Goal: Information Seeking & Learning: Check status

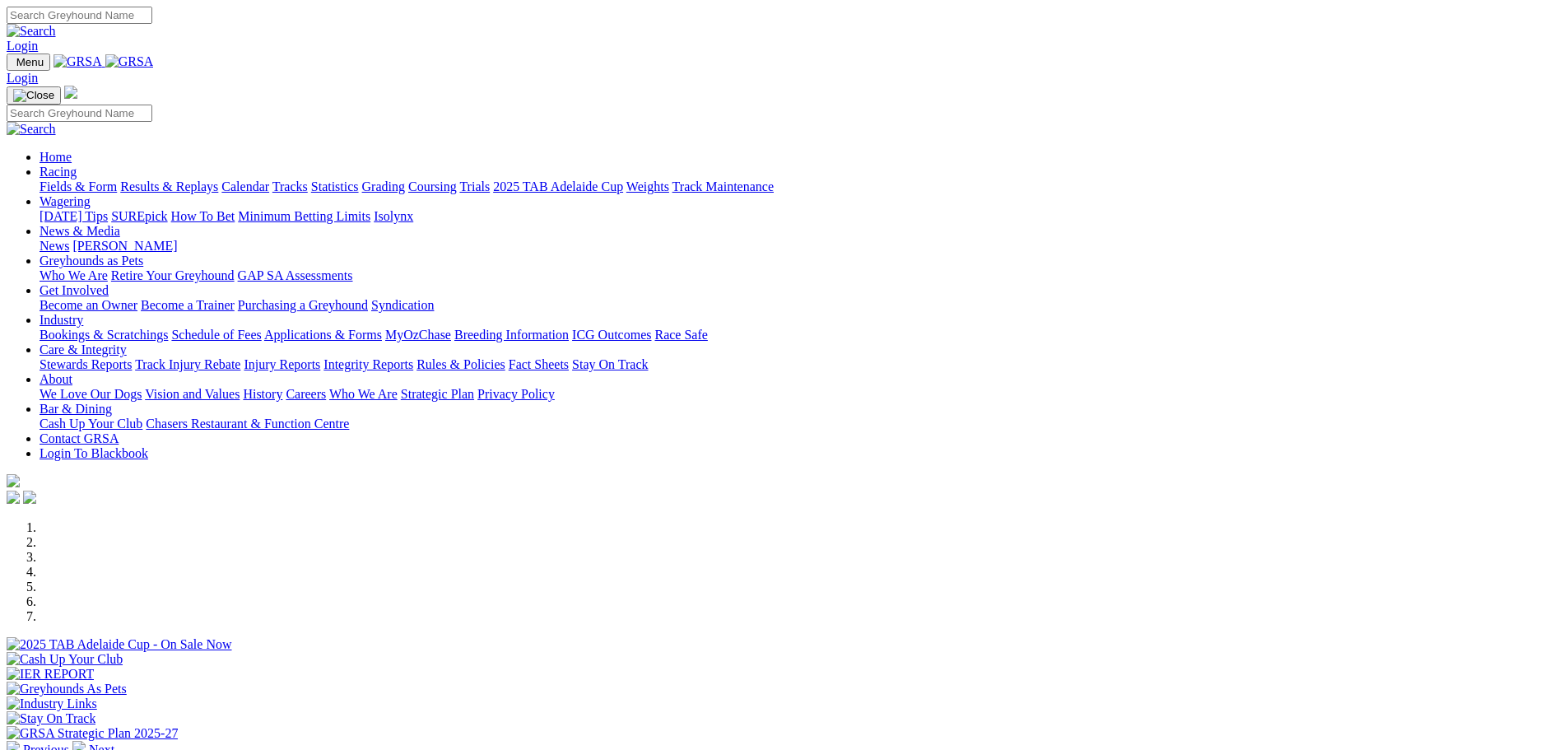
click at [218, 179] on link "Results & Replays" at bounding box center [168, 186] width 98 height 14
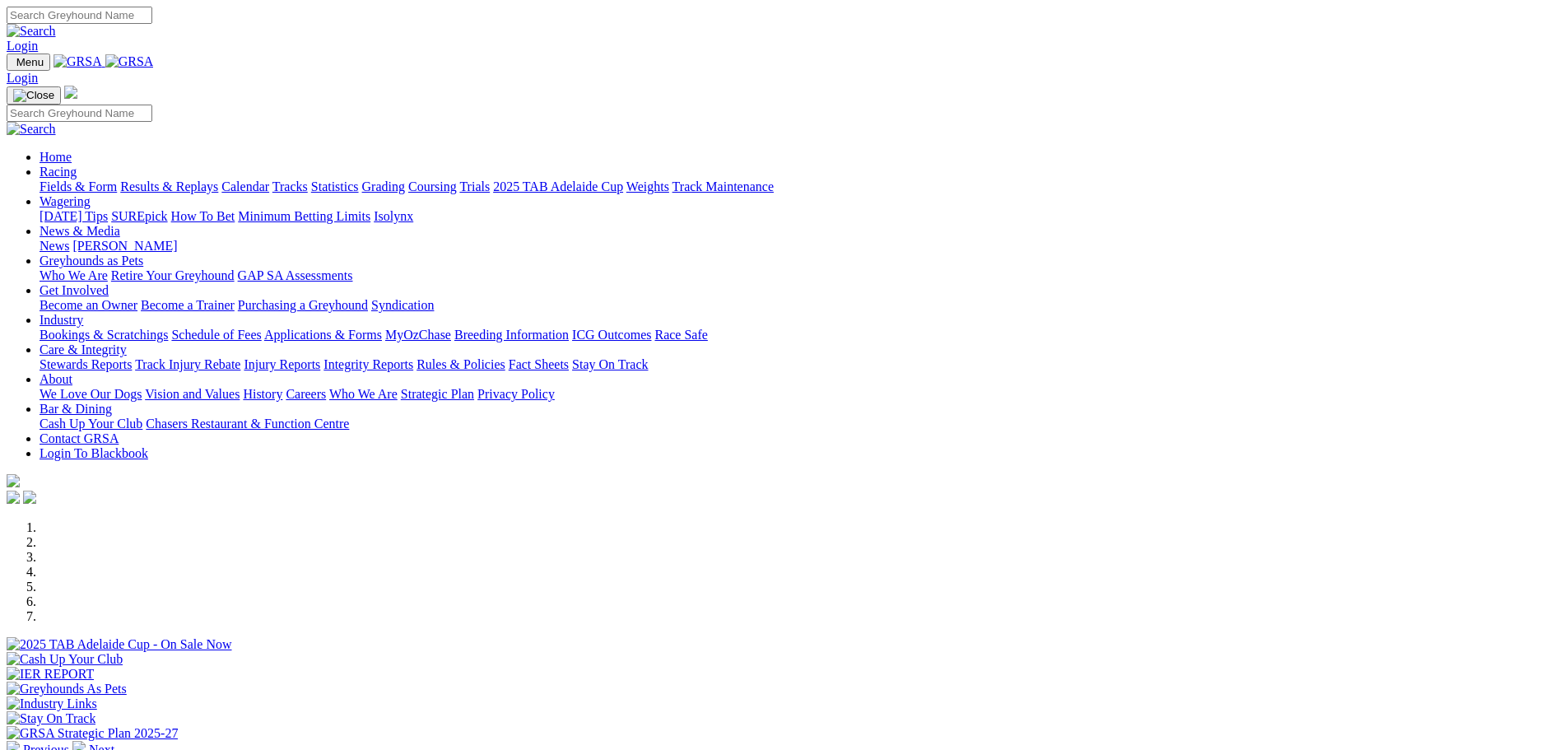
click at [218, 179] on link "Results & Replays" at bounding box center [168, 186] width 98 height 14
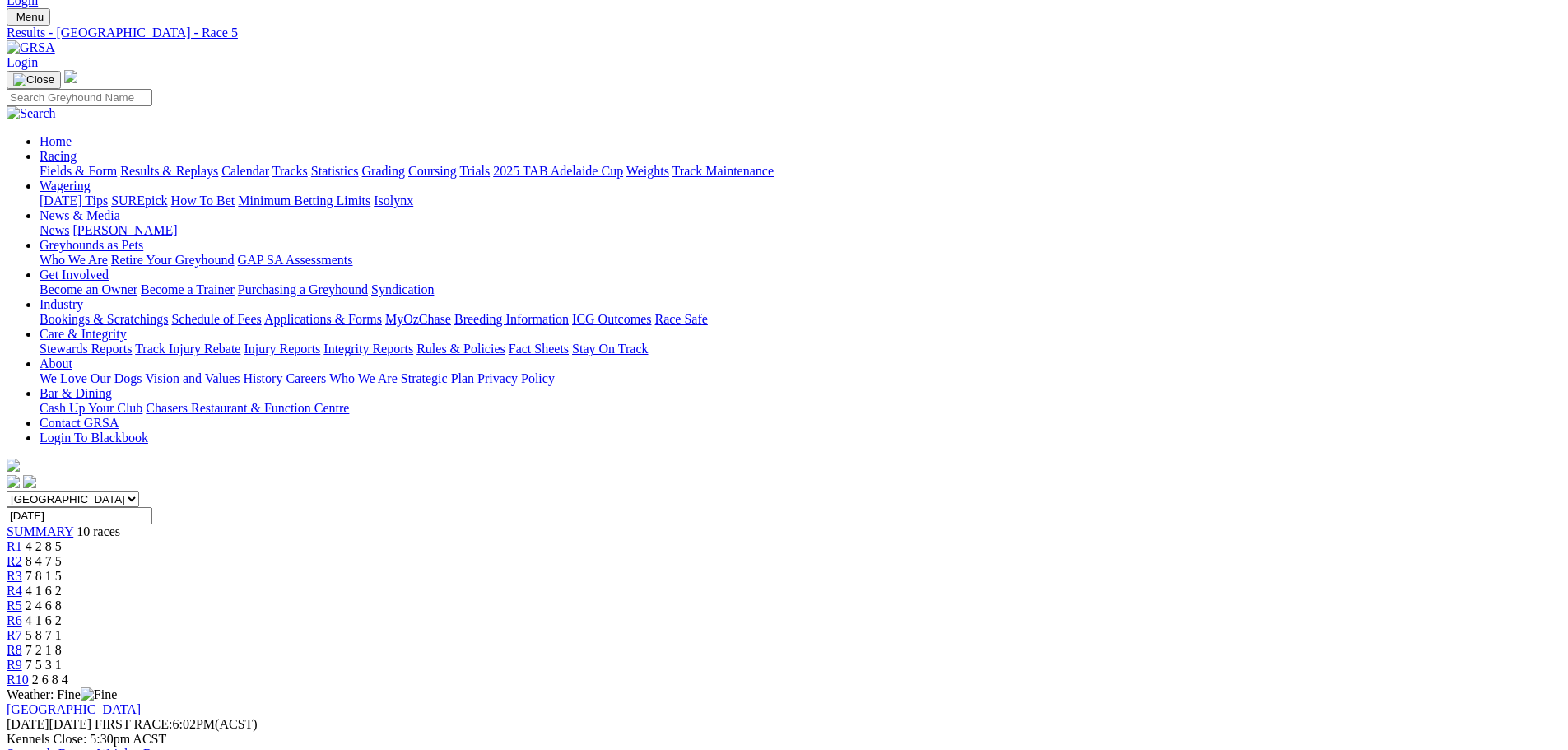
scroll to position [165, 0]
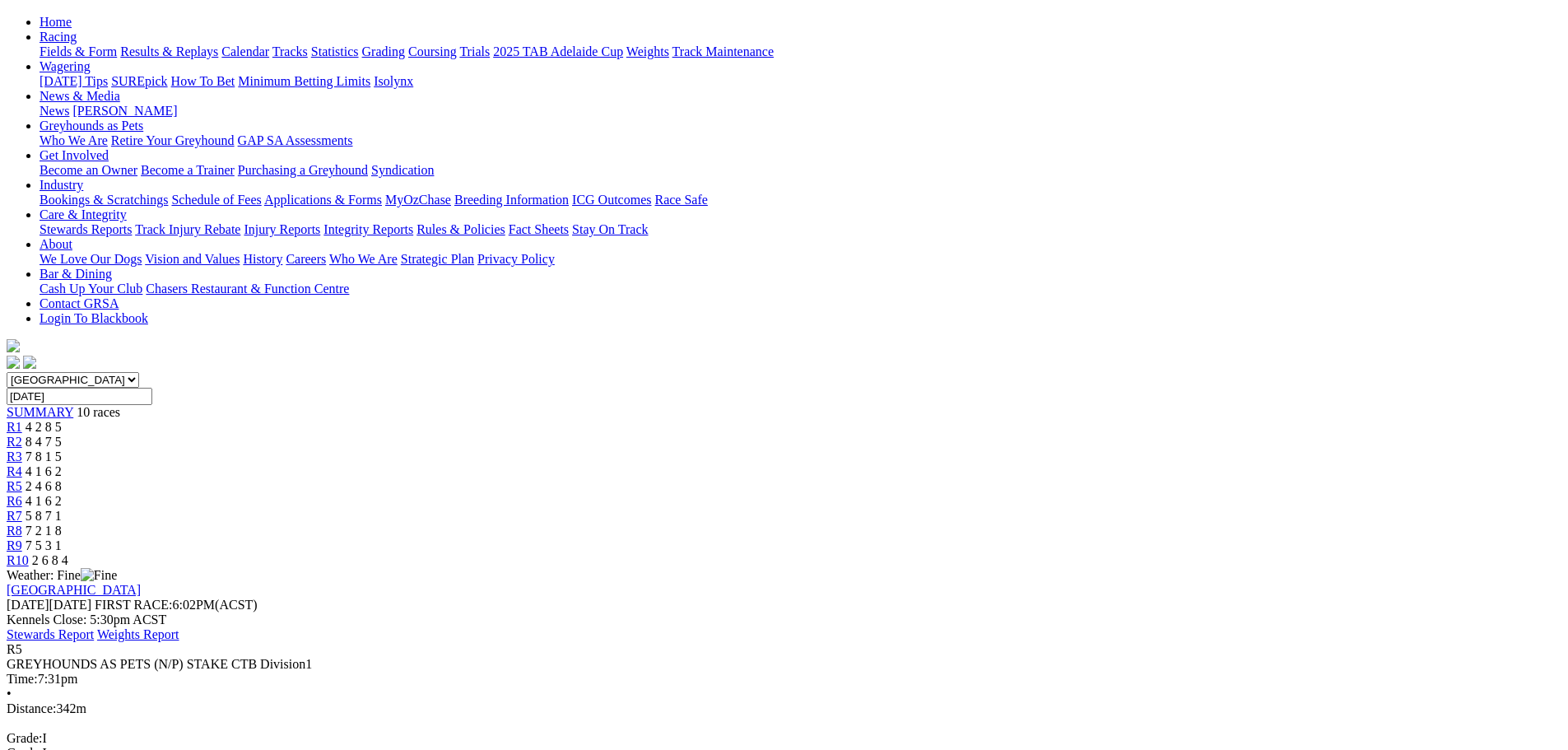
click at [23, 524] on span "R8" at bounding box center [14, 531] width 15 height 14
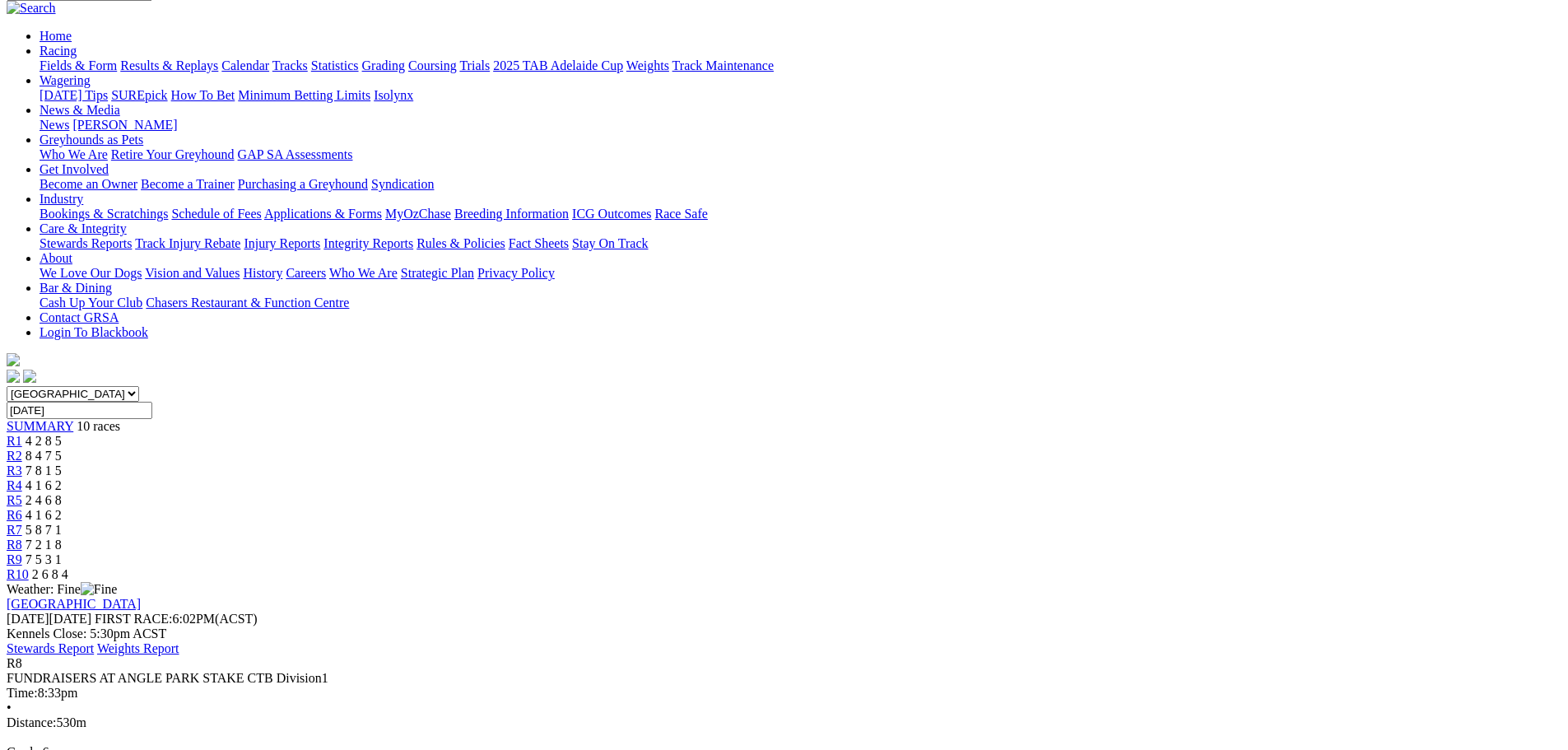
scroll to position [165, 0]
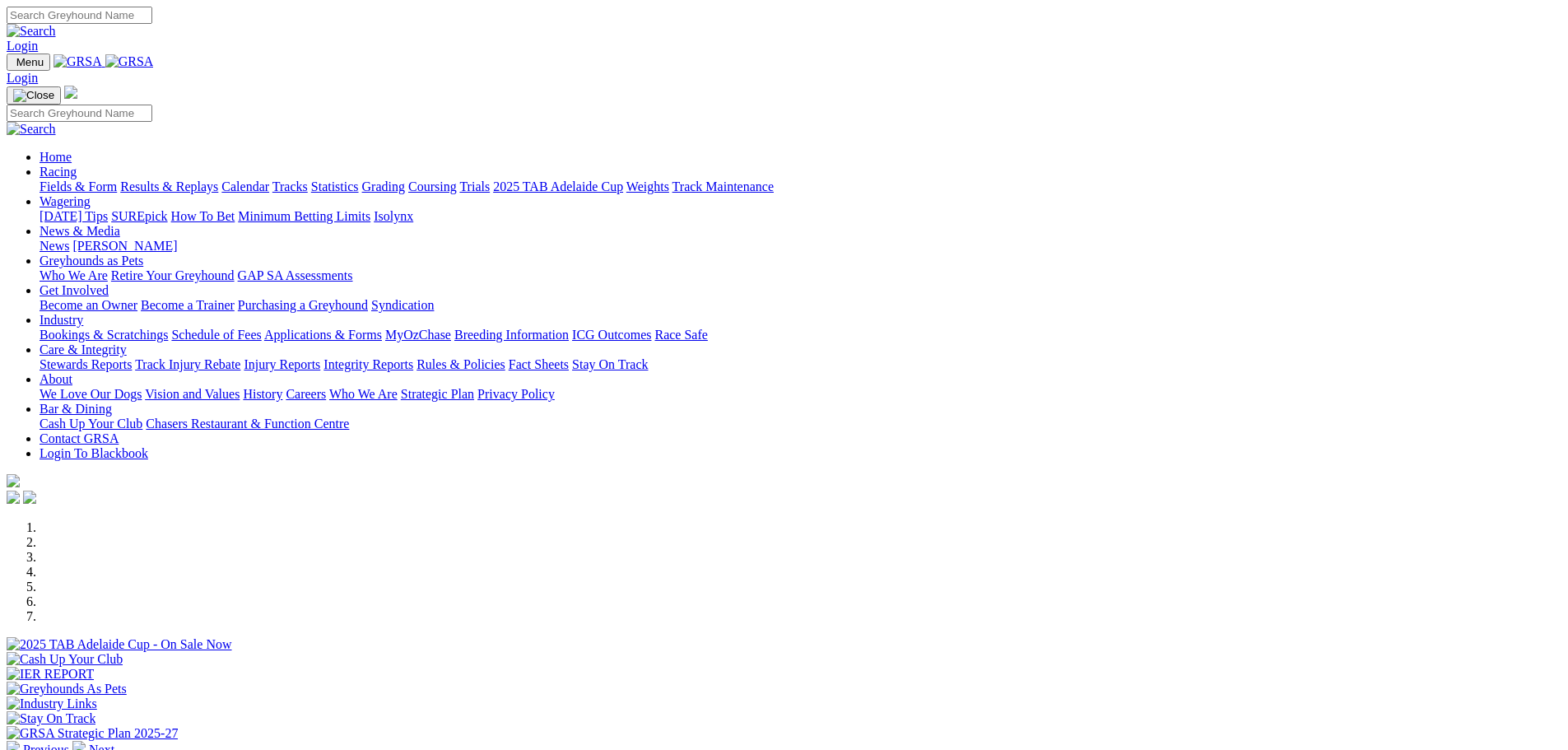
click at [218, 179] on link "Results & Replays" at bounding box center [168, 186] width 98 height 14
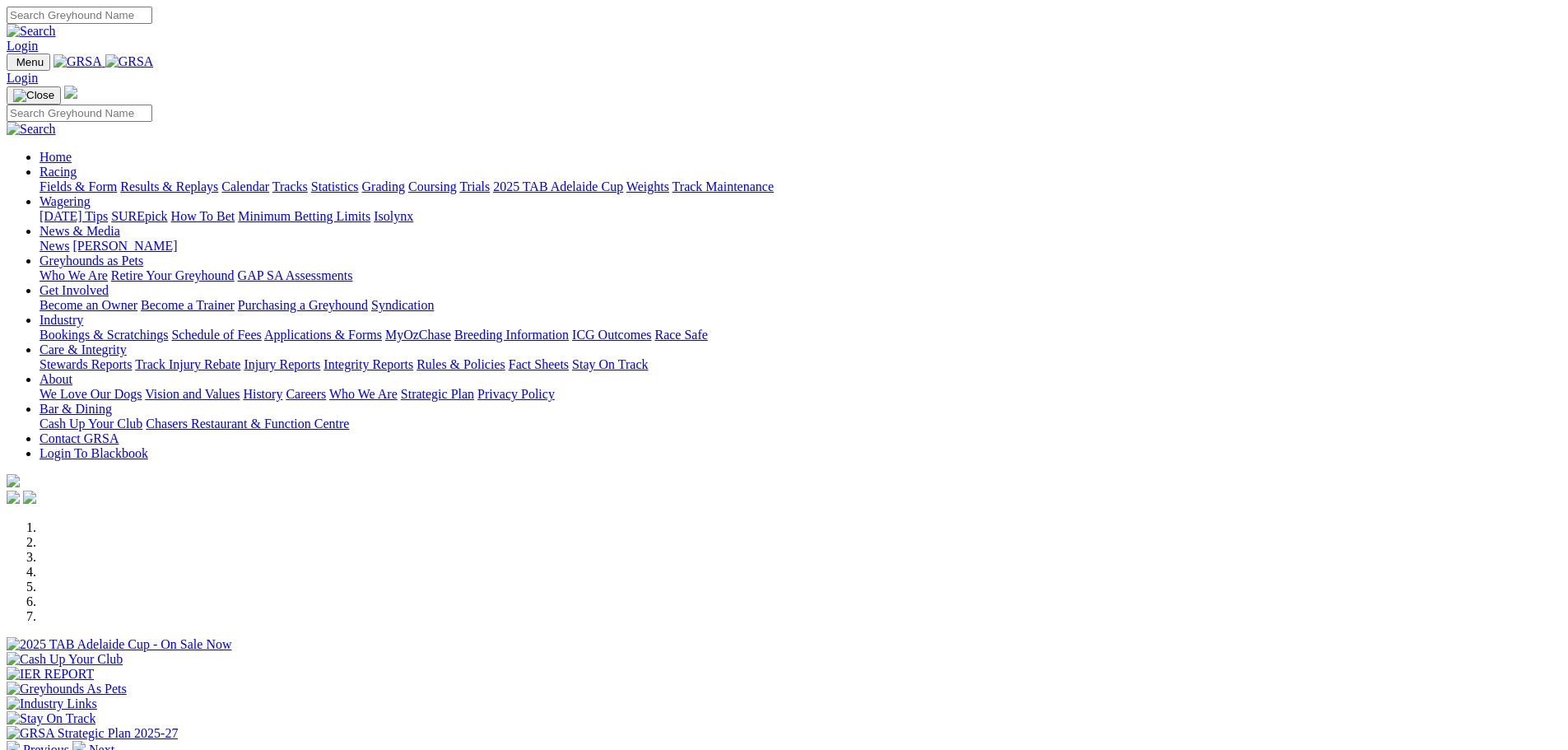
click at [218, 179] on link "Results & Replays" at bounding box center [168, 186] width 98 height 14
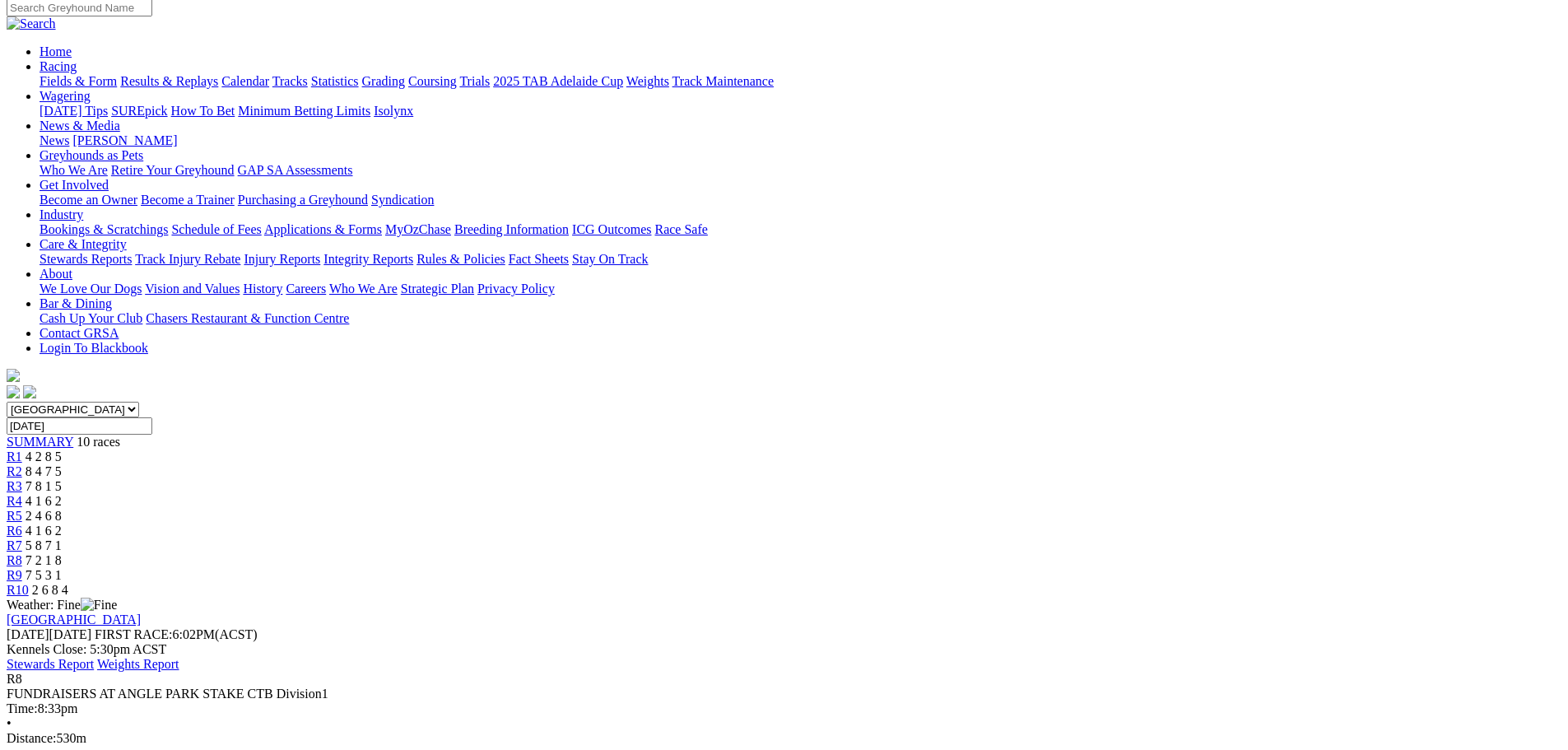
scroll to position [82, 0]
